Goal: Task Accomplishment & Management: Manage account settings

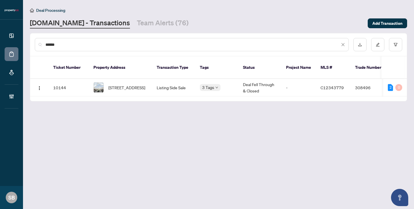
drag, startPoint x: 81, startPoint y: 45, endPoint x: 11, endPoint y: 32, distance: 70.3
click at [11, 32] on div "Dashboard Deal Processing Mortgage Referrals Brokerage Management SB [GEOGRAPHI…" at bounding box center [207, 104] width 414 height 209
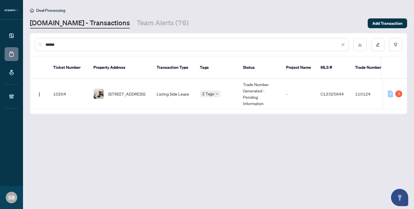
click at [99, 43] on input "******" at bounding box center [192, 44] width 294 height 6
type input "******"
click at [301, 87] on td "-" at bounding box center [298, 94] width 34 height 30
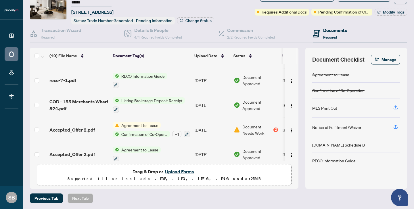
scroll to position [122, 0]
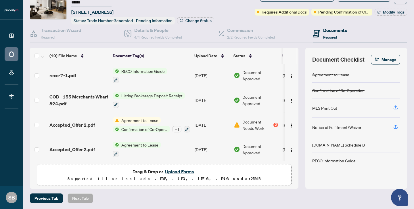
click at [276, 123] on div "2" at bounding box center [275, 124] width 5 height 5
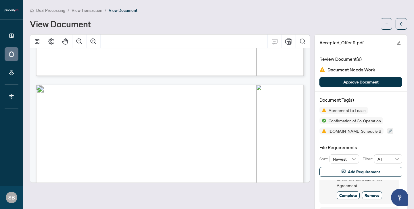
click at [407, 28] on main "Deal Processing / View Transaction / View Document View Document Accepted_Offer…" at bounding box center [218, 104] width 391 height 209
click at [401, 27] on span "button" at bounding box center [401, 23] width 4 height 9
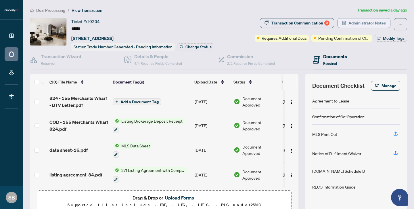
click at [369, 24] on span "Administrator Notes" at bounding box center [366, 22] width 37 height 9
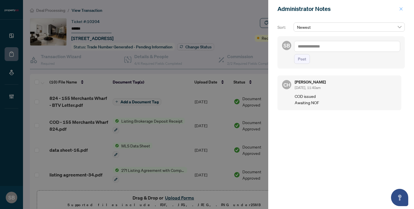
click at [401, 12] on span "button" at bounding box center [401, 8] width 4 height 9
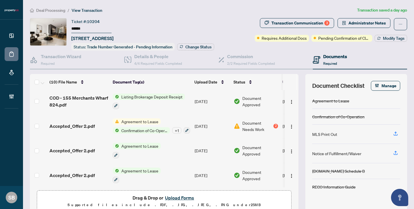
scroll to position [9, 0]
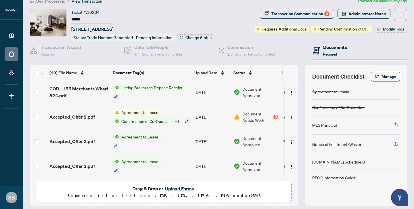
click at [132, 195] on p "Supported files include .PDF, .JPG, .JPEG, .PNG under 25 MB" at bounding box center [164, 195] width 247 height 7
click at [161, 189] on span "Drag & Drop or Upload Forms" at bounding box center [163, 187] width 63 height 7
click at [182, 188] on button "Upload Forms" at bounding box center [179, 187] width 32 height 7
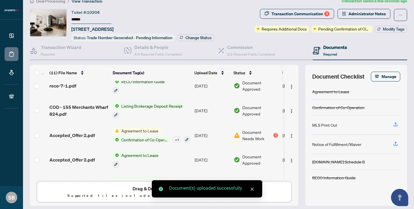
scroll to position [165, 0]
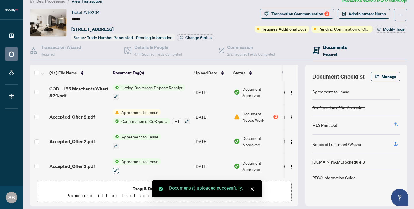
click at [116, 169] on icon "button" at bounding box center [115, 170] width 3 height 3
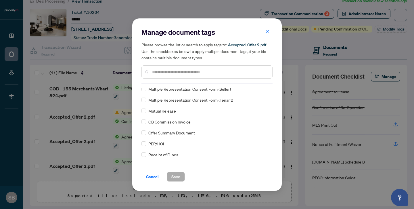
scroll to position [388, 0]
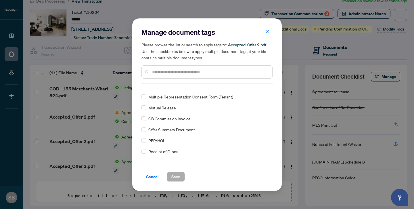
click at [147, 118] on div "OB Commission Invoice" at bounding box center [205, 118] width 128 height 6
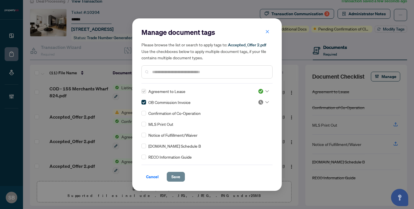
click at [176, 177] on span "Save" at bounding box center [175, 176] width 9 height 9
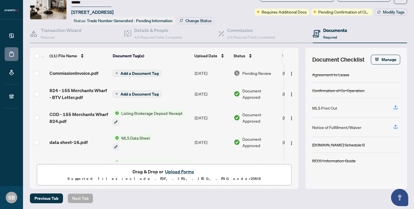
scroll to position [165, 0]
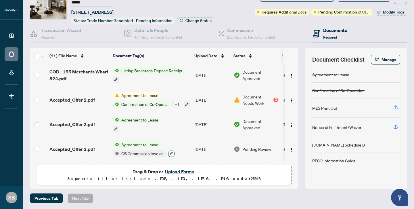
click at [171, 152] on icon "button" at bounding box center [171, 153] width 3 height 3
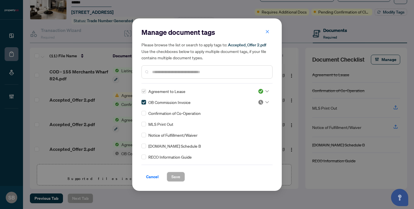
click at [142, 104] on label at bounding box center [143, 102] width 5 height 6
click at [173, 177] on span "Save" at bounding box center [175, 176] width 9 height 9
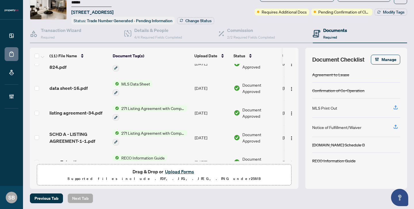
scroll to position [0, 0]
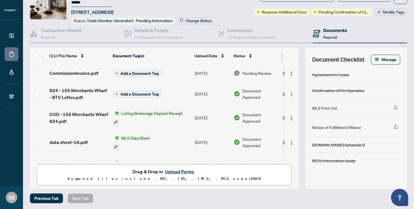
click at [253, 72] on span "Pending Review" at bounding box center [256, 73] width 29 height 6
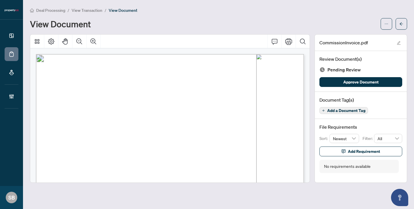
click at [322, 69] on img at bounding box center [322, 70] width 6 height 6
click at [344, 110] on span "Add a Document Tag" at bounding box center [346, 110] width 38 height 4
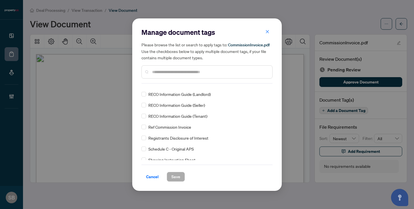
scroll to position [632, 0]
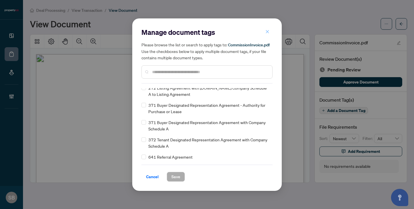
click at [266, 32] on icon "close" at bounding box center [267, 32] width 4 height 4
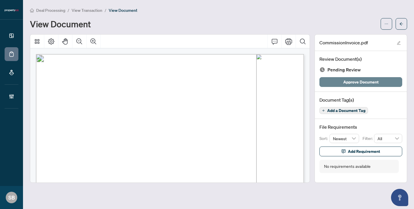
click at [345, 83] on span "Approve Document" at bounding box center [360, 81] width 35 height 9
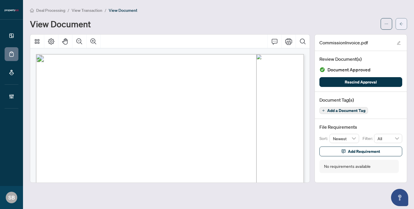
click at [400, 24] on icon "arrow-left" at bounding box center [401, 24] width 4 height 4
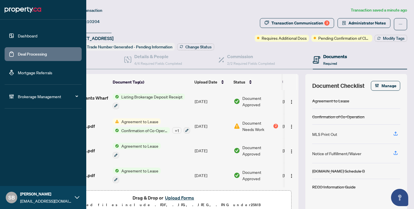
click at [24, 35] on link "Dashboard" at bounding box center [28, 35] width 20 height 5
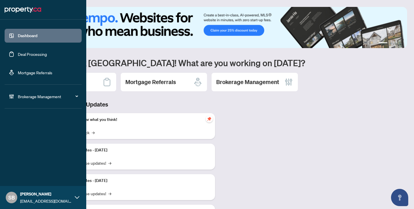
click at [30, 52] on link "Deal Processing" at bounding box center [32, 53] width 29 height 5
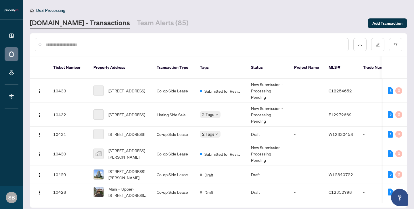
click at [102, 47] on div at bounding box center [192, 44] width 314 height 13
click at [82, 45] on input "text" at bounding box center [194, 44] width 298 height 6
paste input "******"
type input "******"
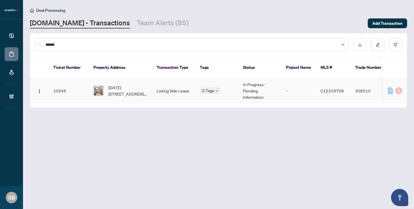
click at [234, 81] on td "2 Tags" at bounding box center [216, 91] width 43 height 24
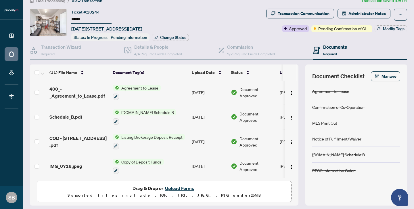
scroll to position [26, 0]
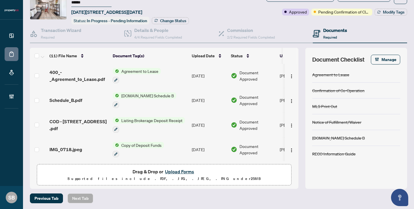
click at [173, 171] on button "Upload Forms" at bounding box center [179, 171] width 32 height 7
click at [176, 171] on button "Upload Forms" at bounding box center [179, 171] width 32 height 7
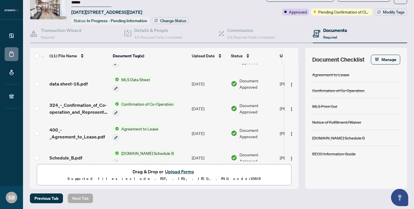
scroll to position [171, 0]
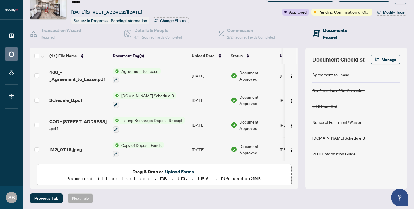
click at [171, 172] on button "Upload Forms" at bounding box center [179, 171] width 32 height 7
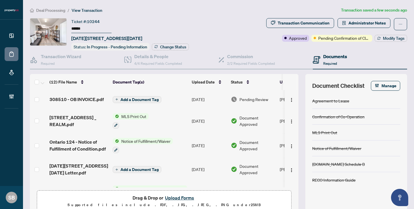
scroll to position [2, 0]
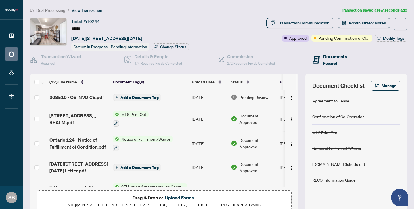
click at [261, 97] on span "Pending Review" at bounding box center [253, 97] width 29 height 6
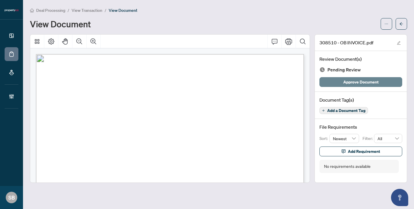
click at [367, 81] on span "Approve Document" at bounding box center [360, 81] width 35 height 9
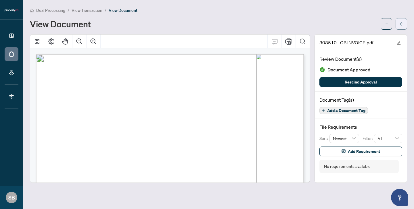
click at [403, 26] on button "button" at bounding box center [400, 23] width 11 height 11
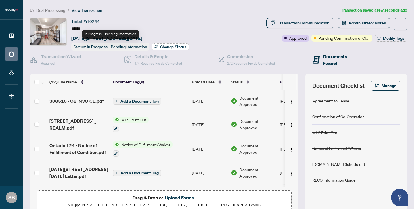
click at [176, 46] on span "Change Status" at bounding box center [173, 47] width 26 height 4
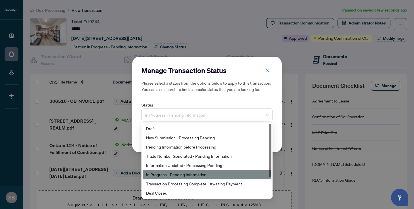
click at [217, 117] on span "In Progress - Pending Information" at bounding box center [207, 114] width 124 height 11
click at [193, 176] on div "In Progress - Pending Information" at bounding box center [207, 174] width 122 height 6
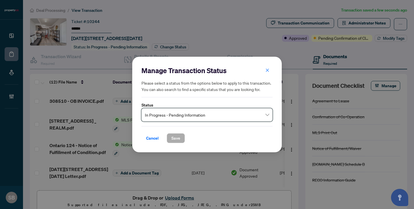
click at [215, 19] on div "Manage Transaction Status Please select a status from the options below to appl…" at bounding box center [207, 104] width 414 height 209
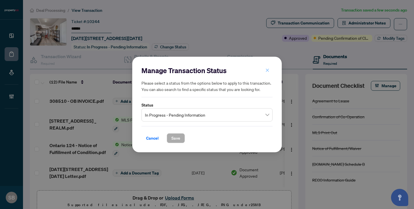
click at [267, 71] on icon "close" at bounding box center [267, 70] width 4 height 4
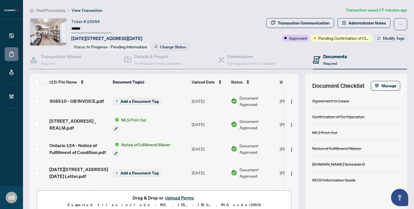
click at [58, 9] on span "Deal Processing" at bounding box center [50, 10] width 29 height 5
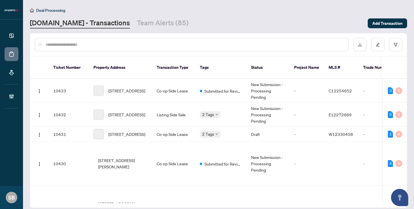
click at [113, 43] on input "text" at bounding box center [194, 44] width 298 height 6
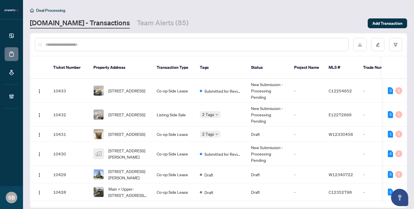
paste input "******"
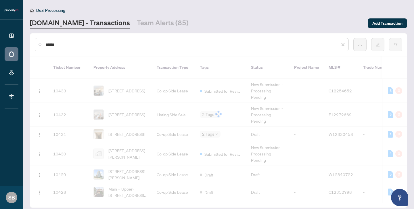
type input "******"
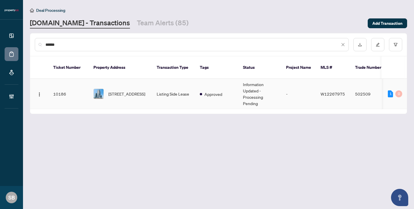
click at [172, 88] on td "Listing Side Lease" at bounding box center [173, 94] width 43 height 30
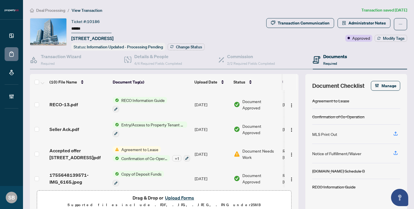
scroll to position [26, 0]
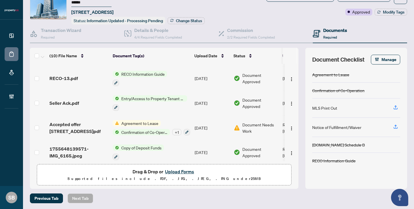
click at [330, 34] on div "Documents Required" at bounding box center [335, 34] width 24 height 14
click at [335, 27] on h4 "Documents" at bounding box center [335, 30] width 24 height 7
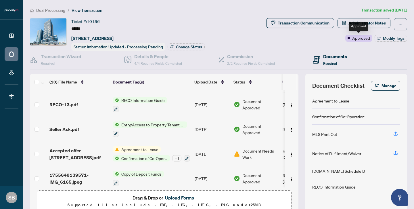
click at [360, 38] on span "Approved" at bounding box center [361, 38] width 18 height 6
click at [40, 9] on span "Deal Processing" at bounding box center [50, 10] width 29 height 5
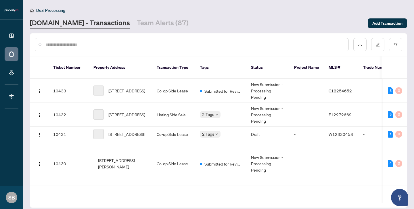
click at [82, 45] on input "text" at bounding box center [194, 44] width 298 height 6
paste input "******"
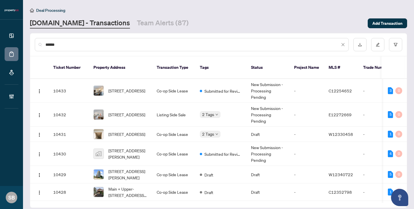
type input "******"
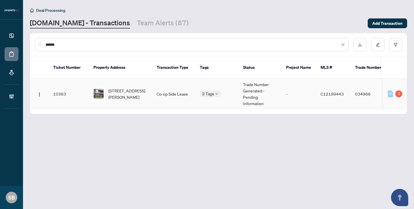
click at [312, 91] on td "-" at bounding box center [298, 94] width 34 height 30
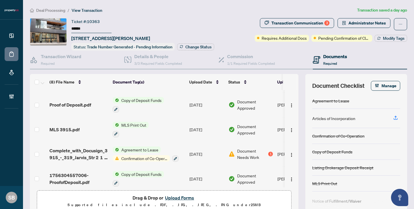
scroll to position [97, 0]
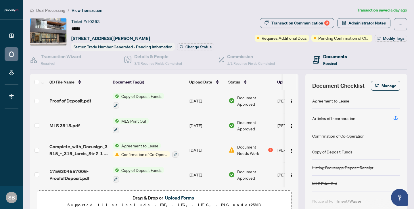
click at [271, 147] on div "1" at bounding box center [270, 149] width 5 height 5
